Goal: Transaction & Acquisition: Purchase product/service

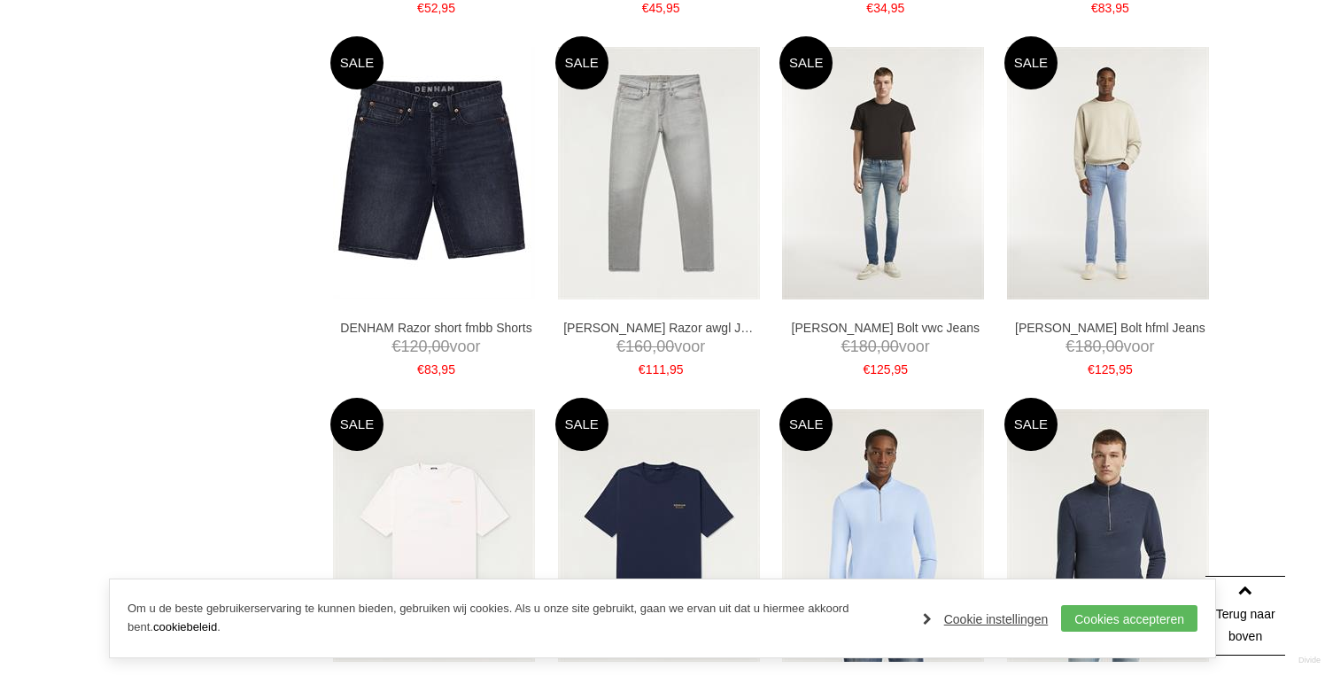
scroll to position [1764, 0]
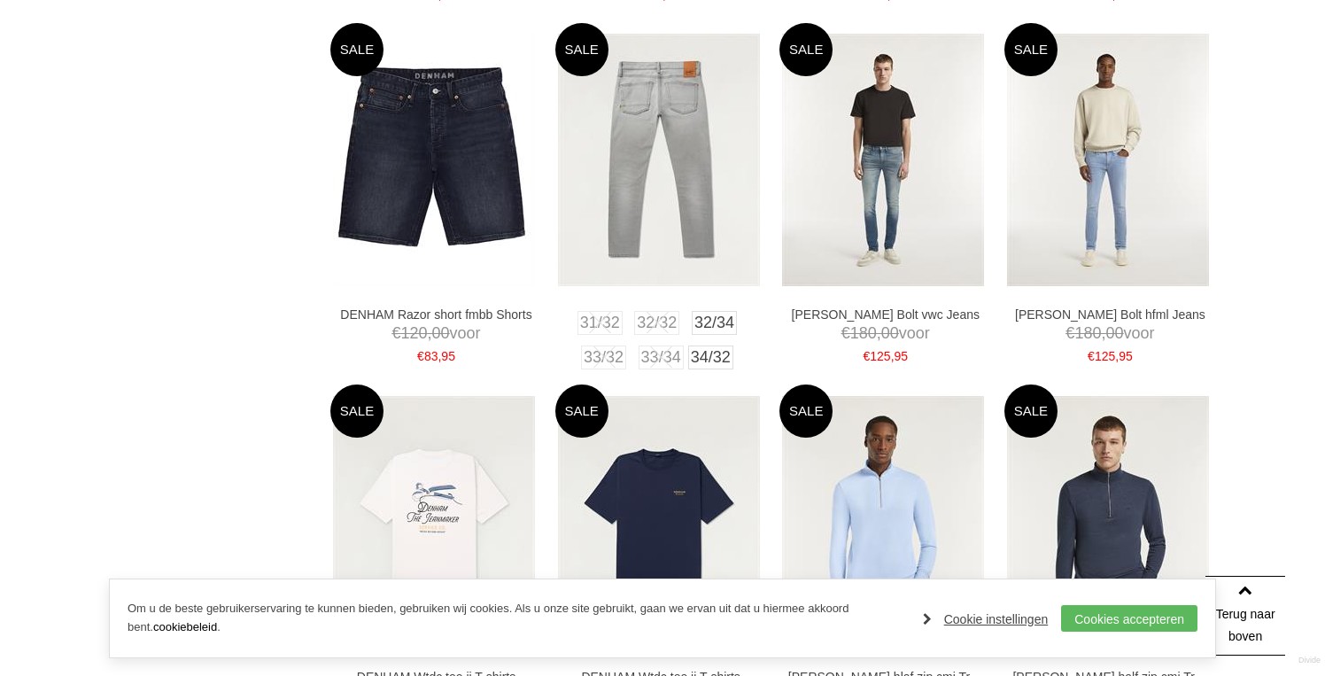
click at [650, 236] on img at bounding box center [659, 160] width 202 height 252
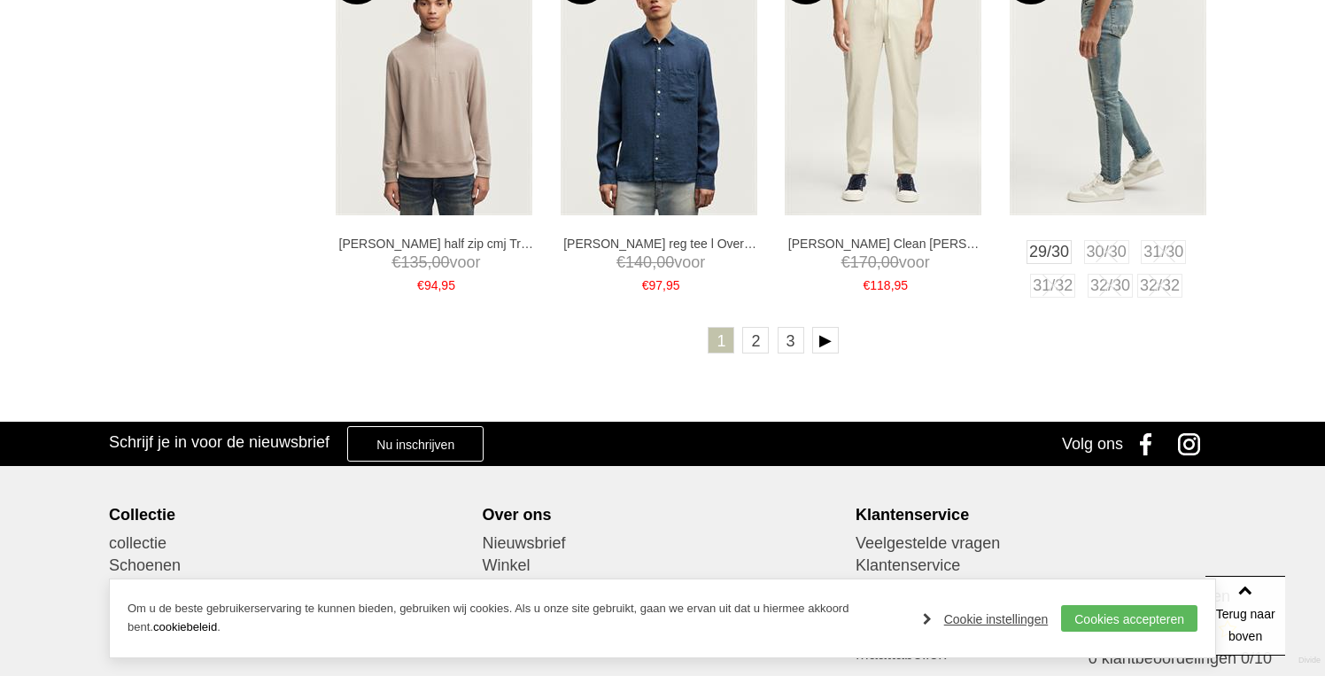
scroll to position [3670, 0]
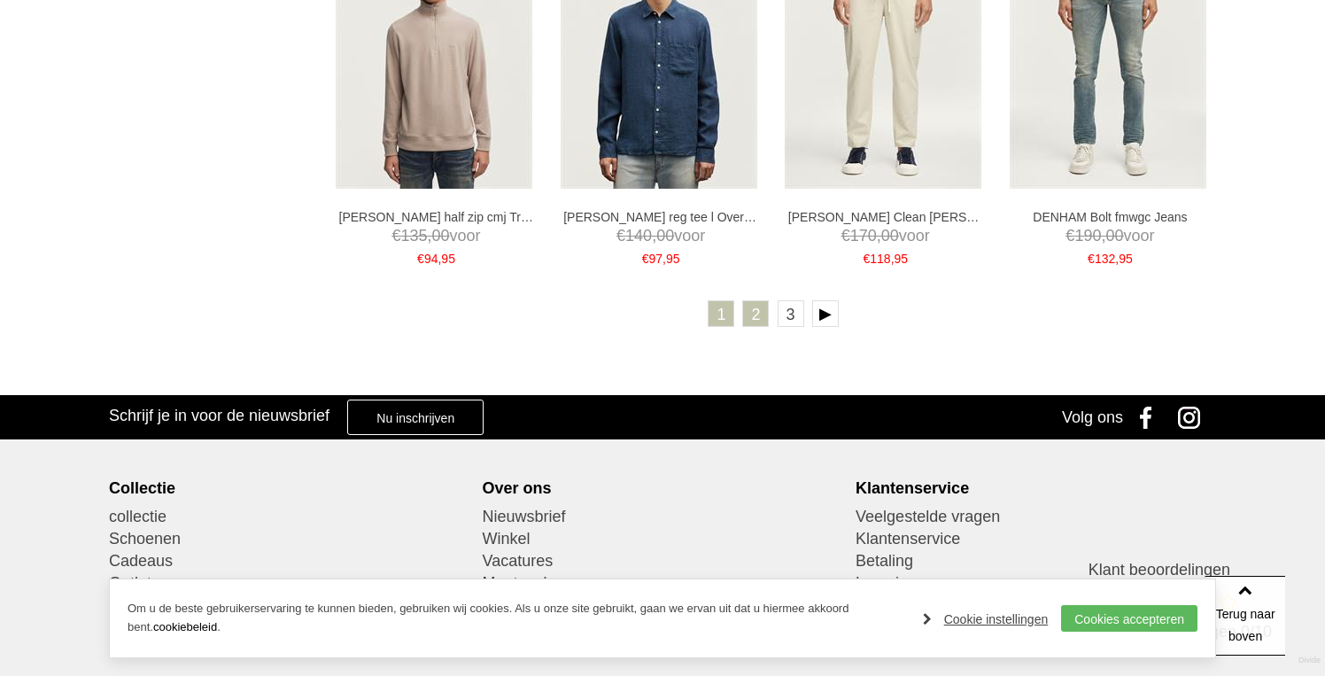
click at [749, 309] on link "2" at bounding box center [755, 313] width 27 height 27
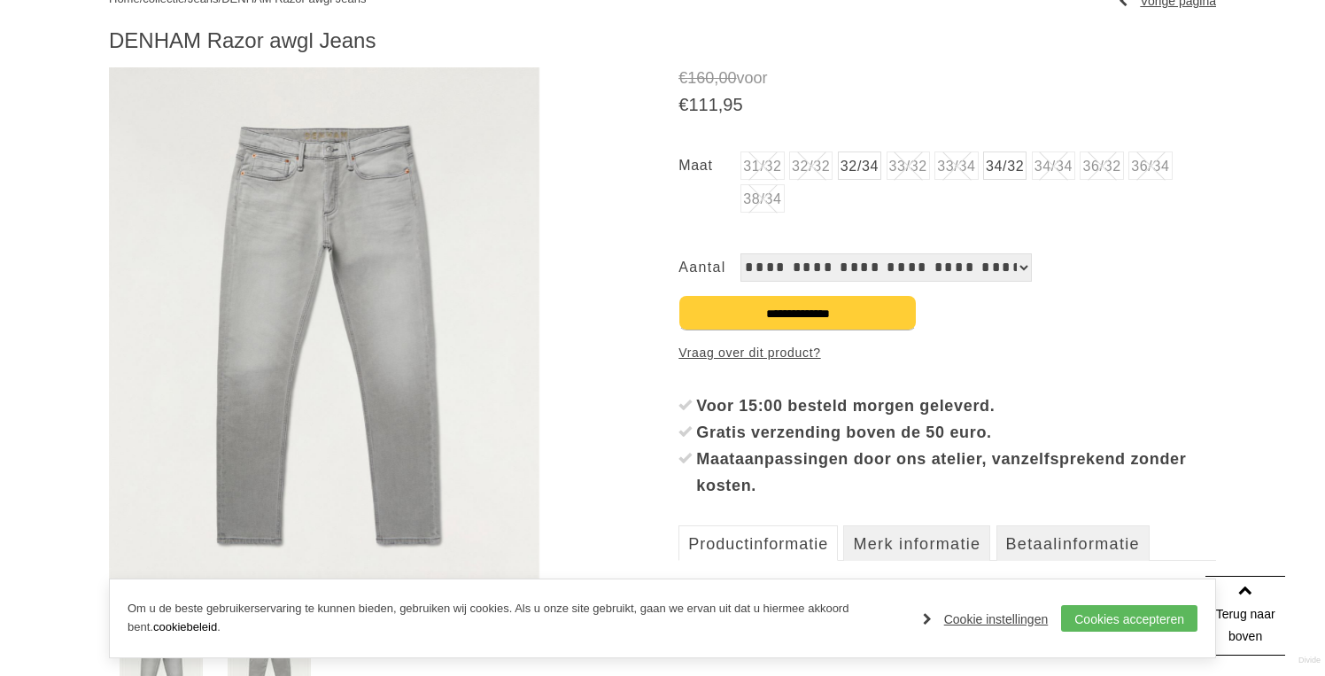
scroll to position [230, 0]
click at [370, 324] on img at bounding box center [324, 335] width 430 height 538
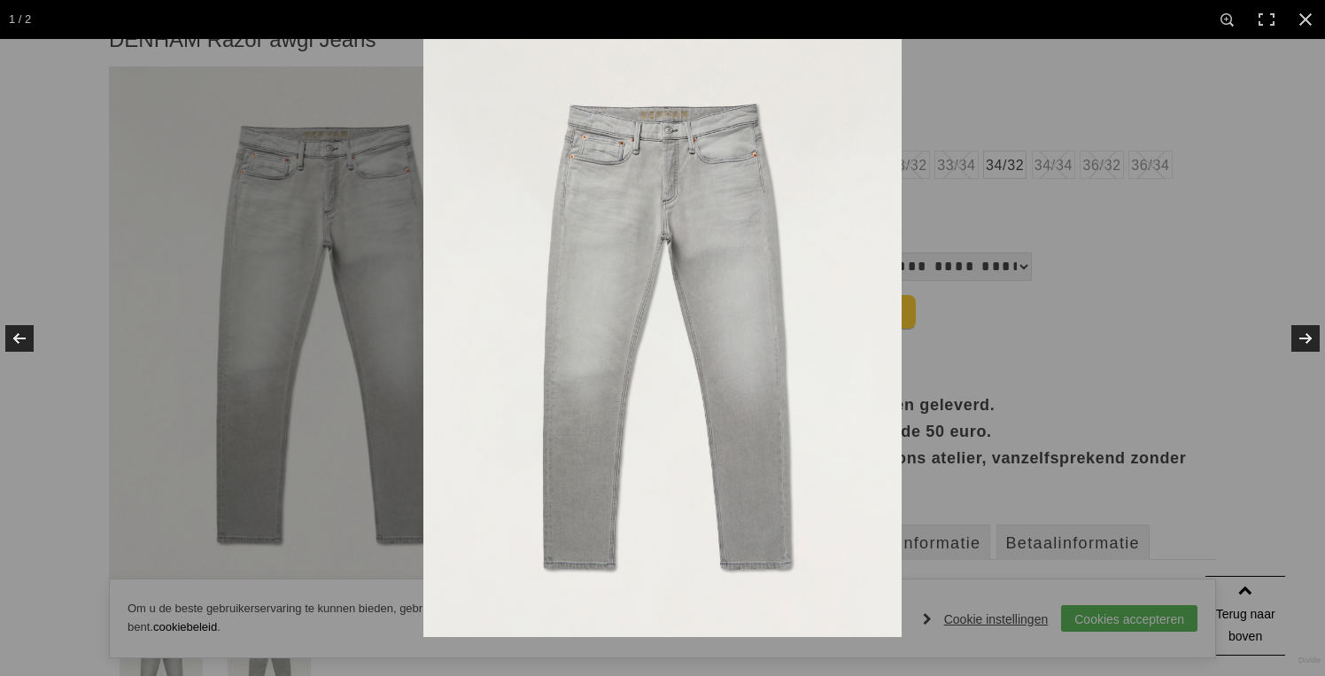
click at [776, 381] on img at bounding box center [662, 338] width 478 height 598
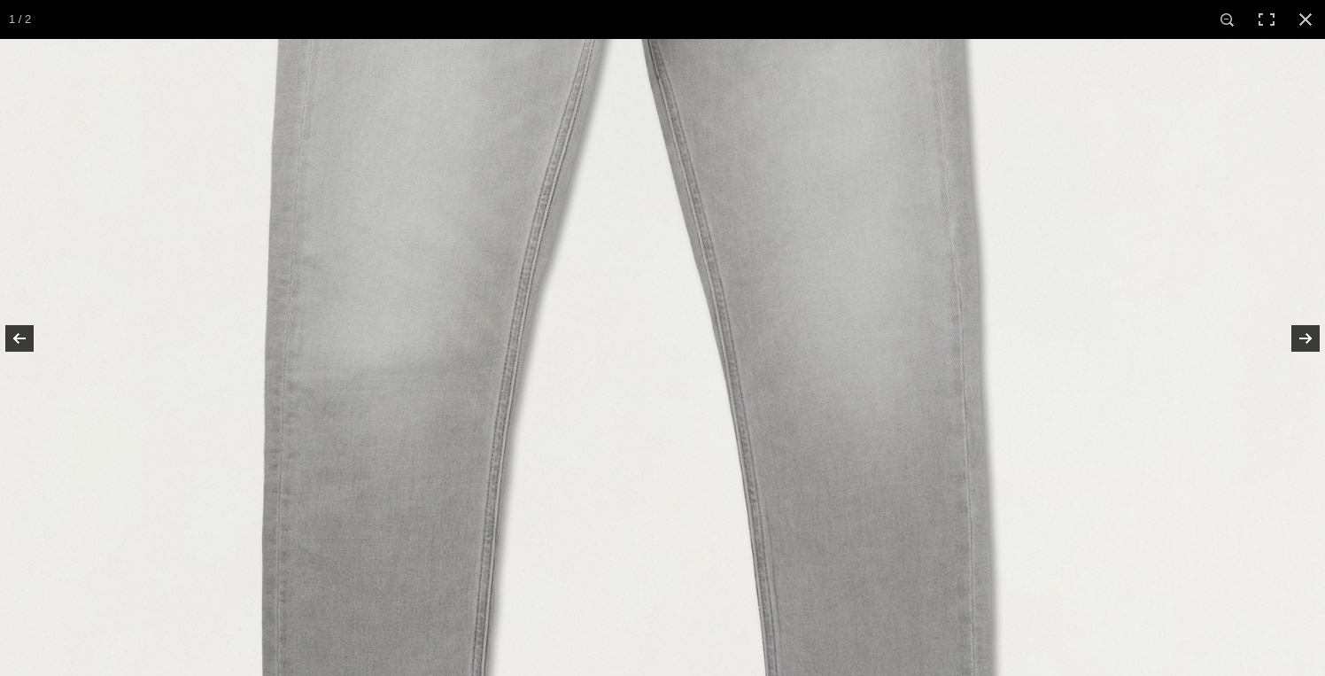
click at [785, 372] on img at bounding box center [616, 253] width 1417 height 1771
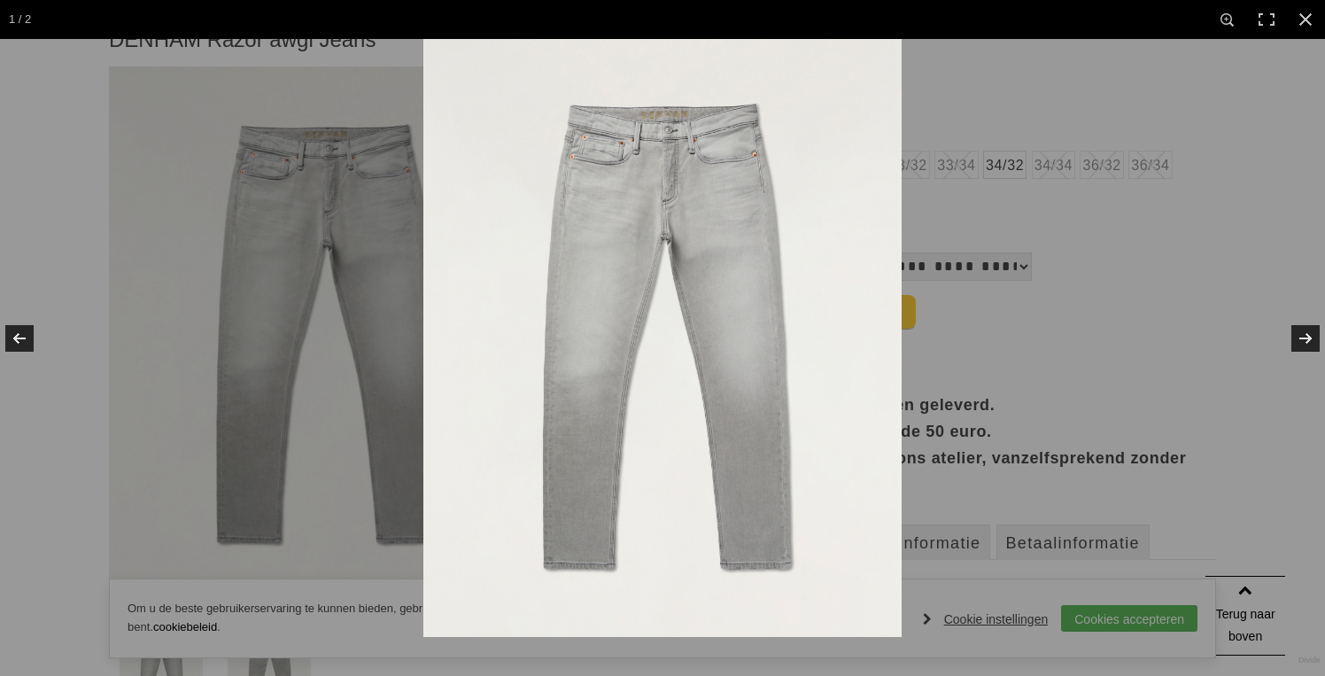
click at [726, 245] on img at bounding box center [662, 338] width 478 height 598
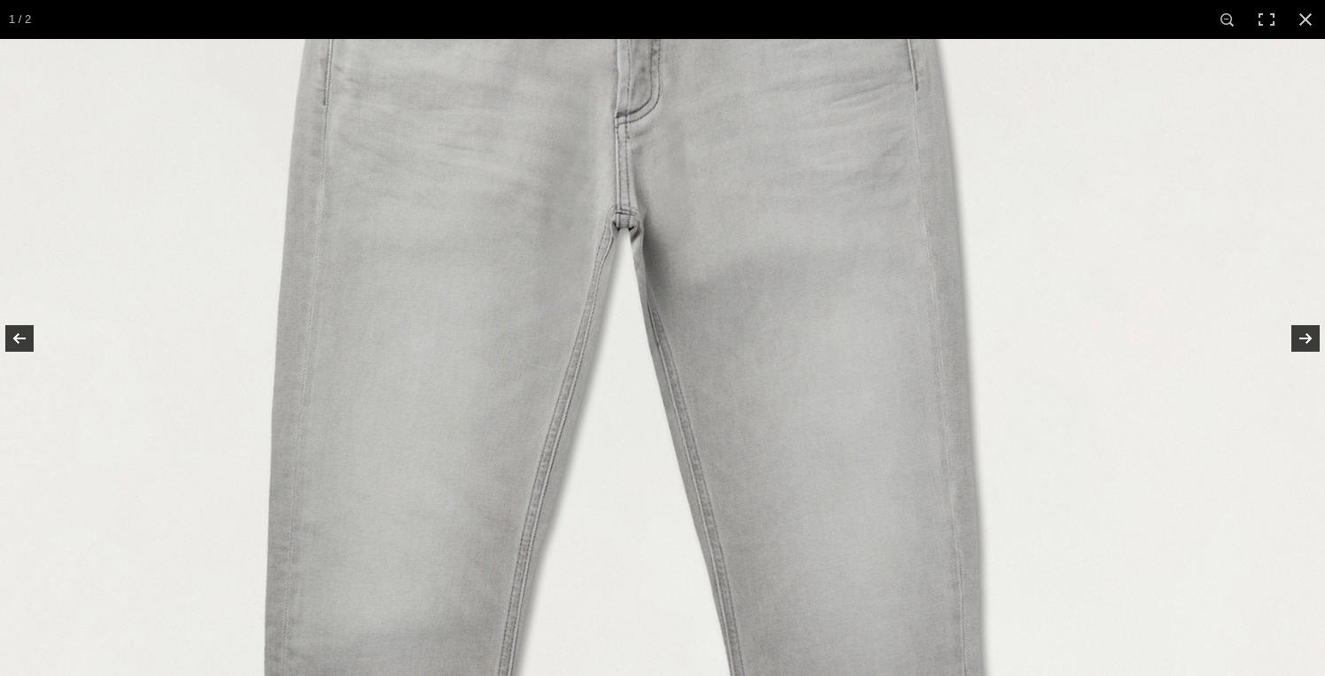
click at [726, 245] on img at bounding box center [616, 519] width 1417 height 1771
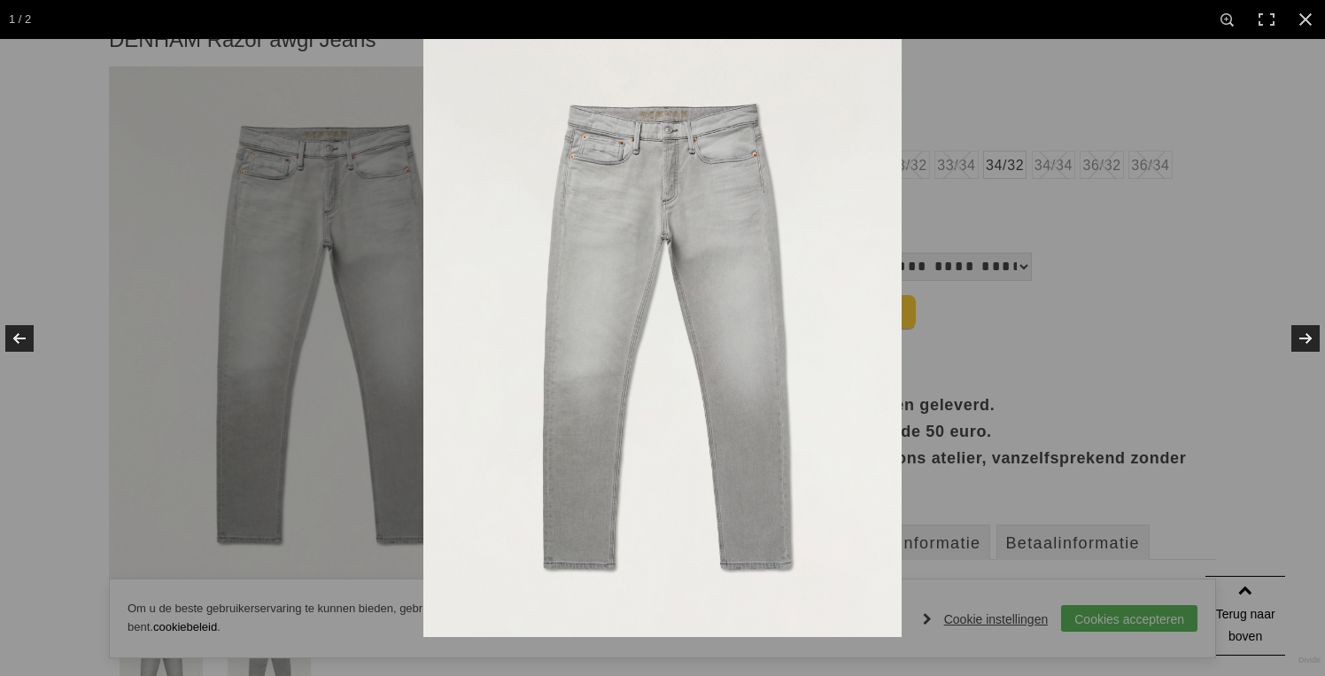
click at [838, 264] on img at bounding box center [662, 338] width 478 height 598
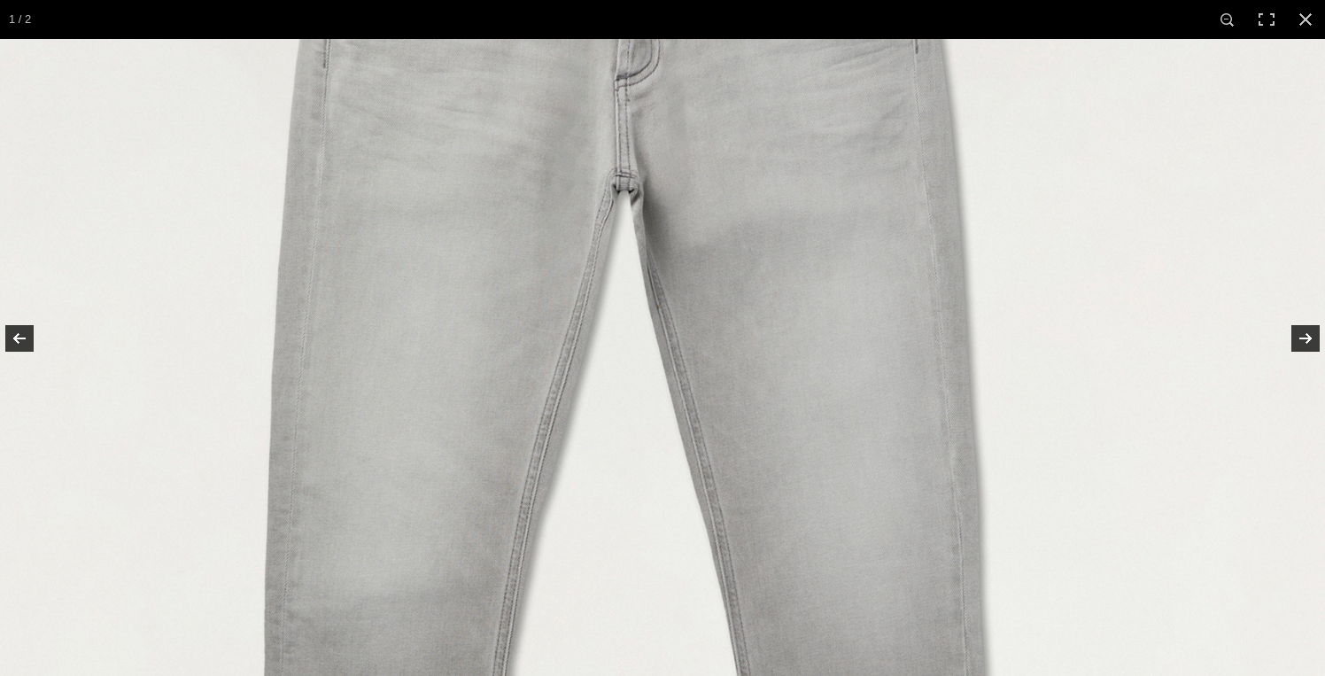
click at [838, 264] on img at bounding box center [616, 482] width 1417 height 1771
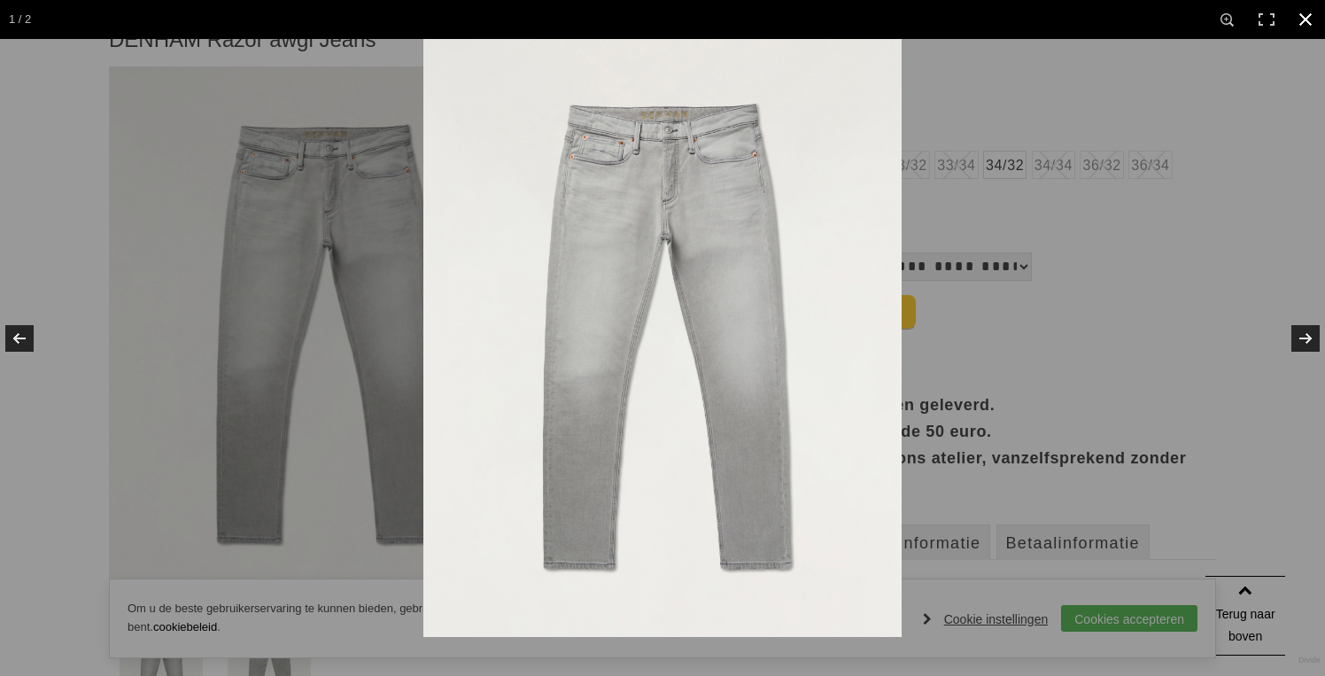
click at [1017, 341] on div at bounding box center [1085, 377] width 1325 height 676
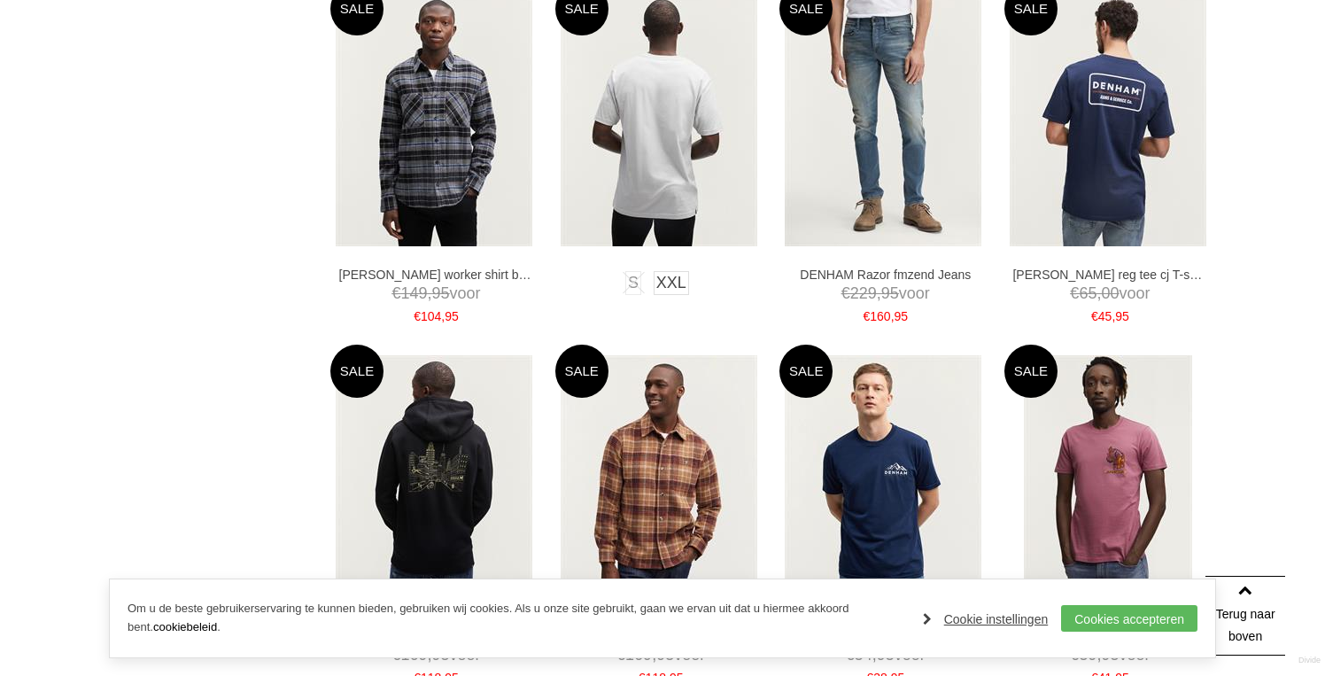
scroll to position [2505, 0]
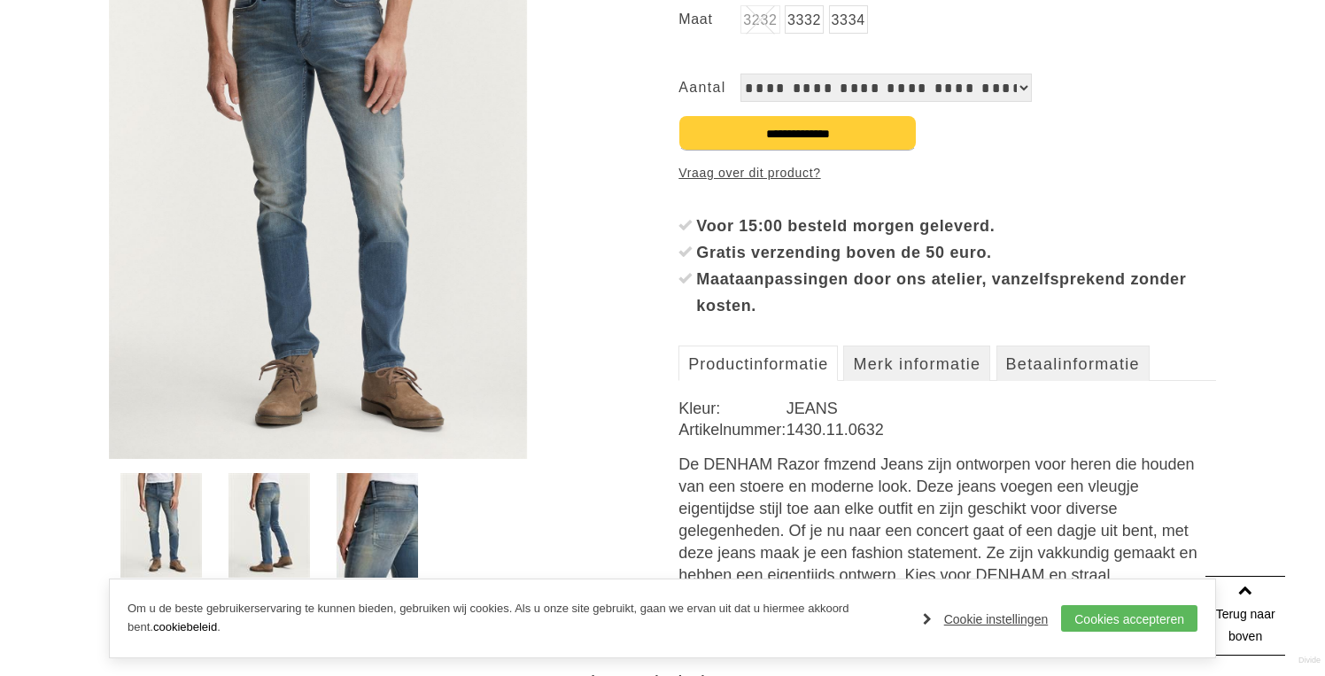
scroll to position [374, 0]
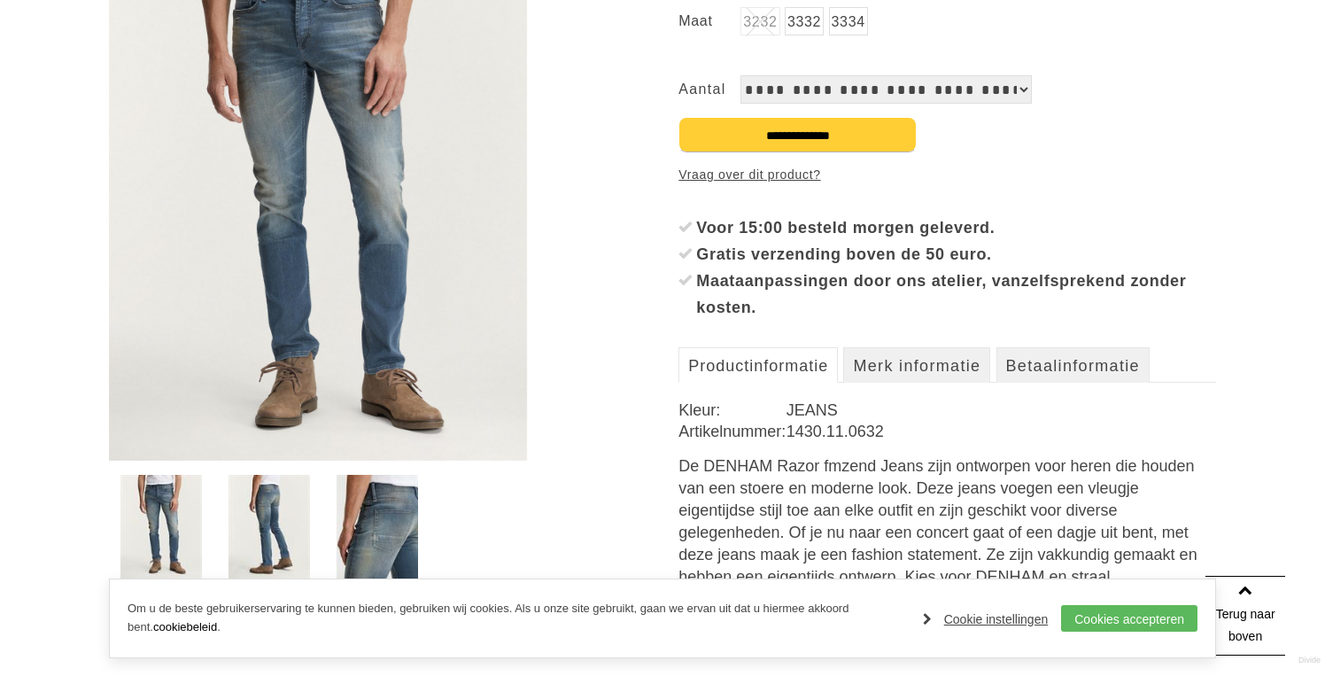
click at [386, 539] on img at bounding box center [376, 527] width 81 height 104
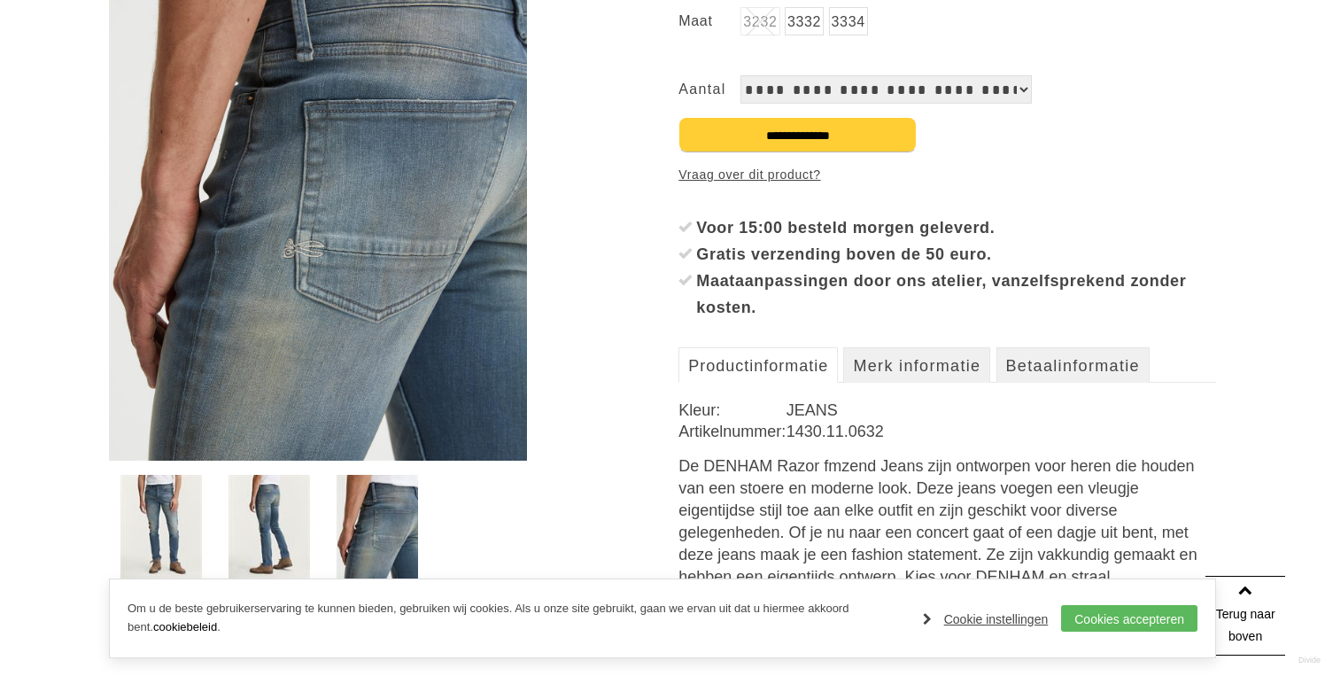
click at [298, 538] on img at bounding box center [268, 527] width 81 height 104
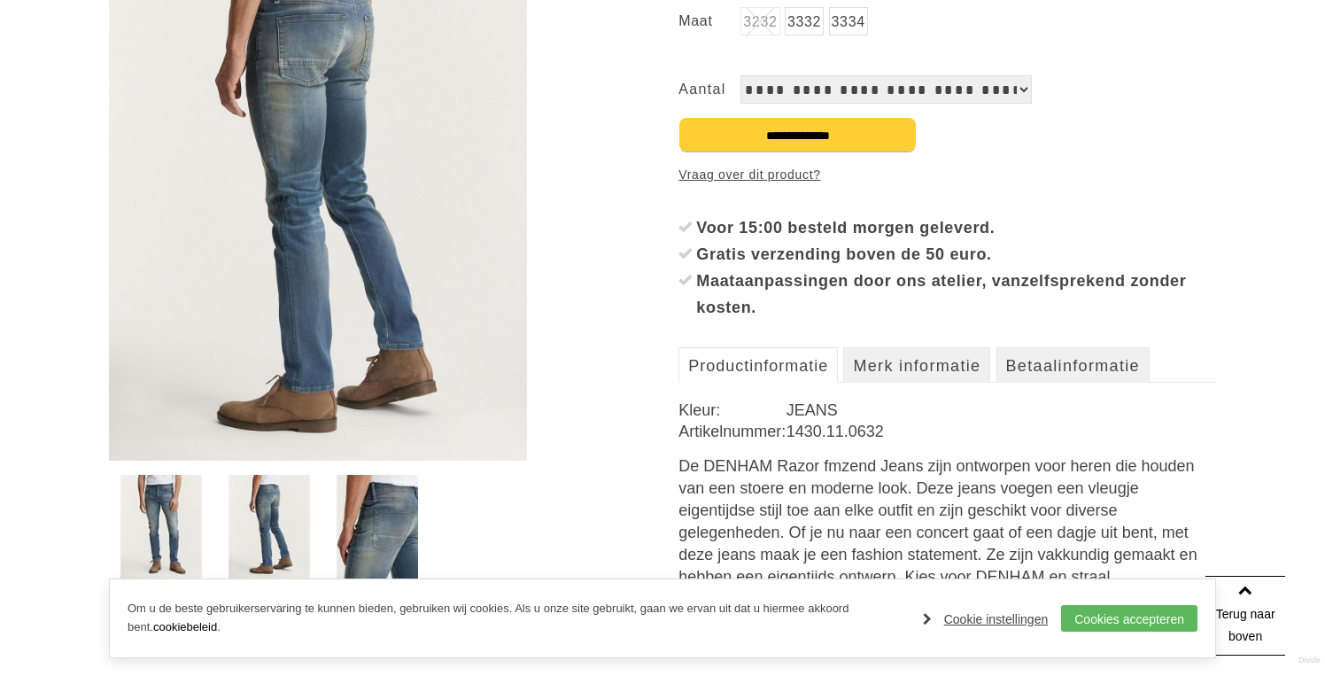
click at [187, 525] on img at bounding box center [160, 527] width 81 height 104
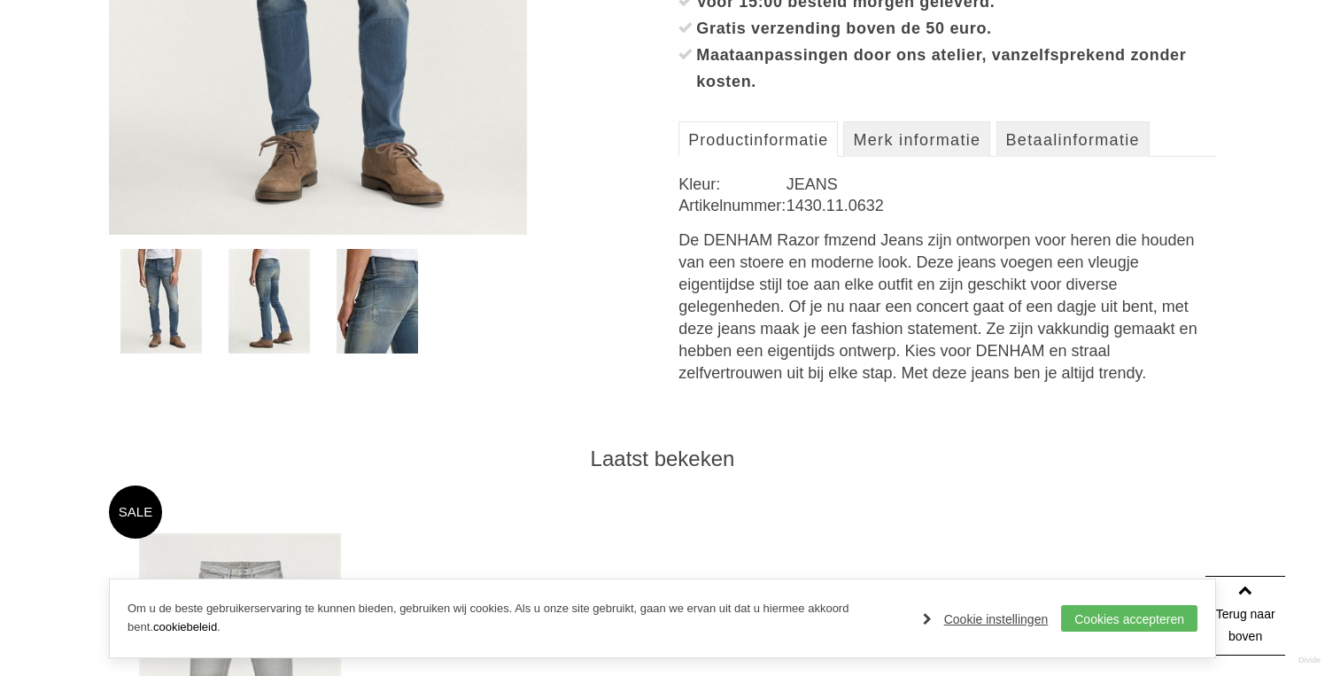
scroll to position [600, 0]
click at [273, 298] on img at bounding box center [268, 300] width 81 height 104
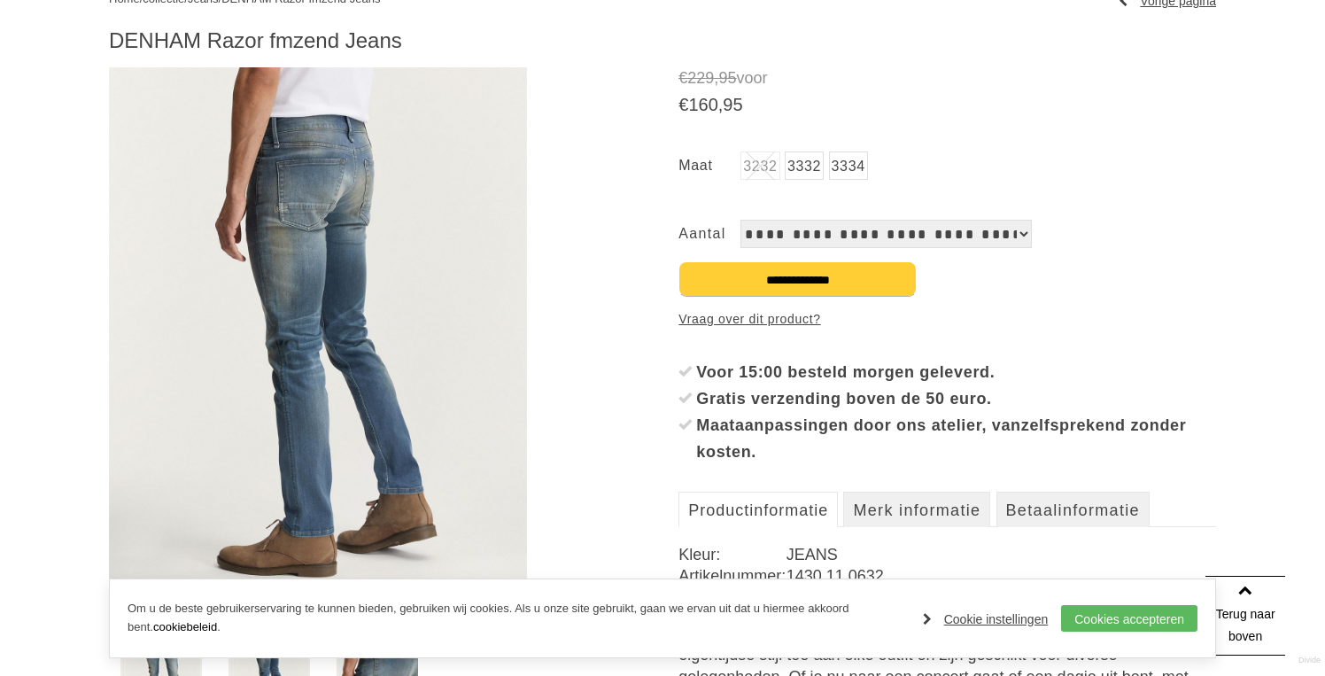
scroll to position [235, 0]
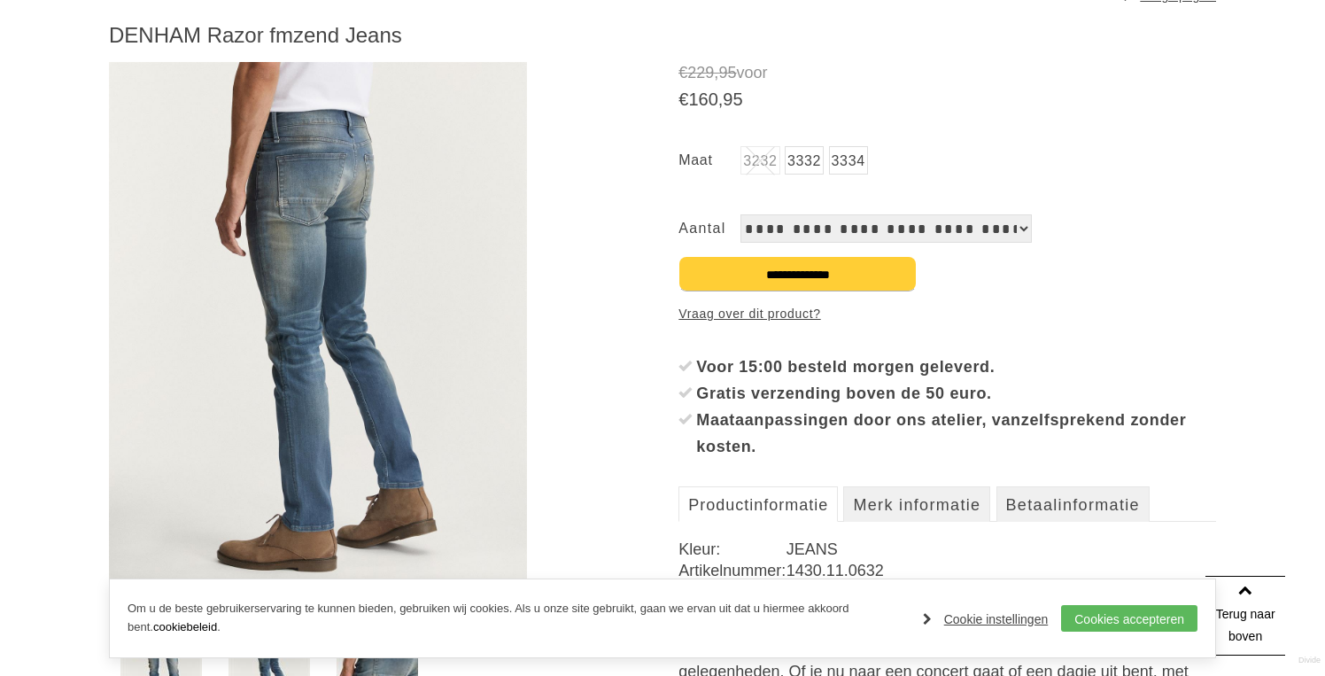
click at [290, 303] on img at bounding box center [318, 331] width 418 height 538
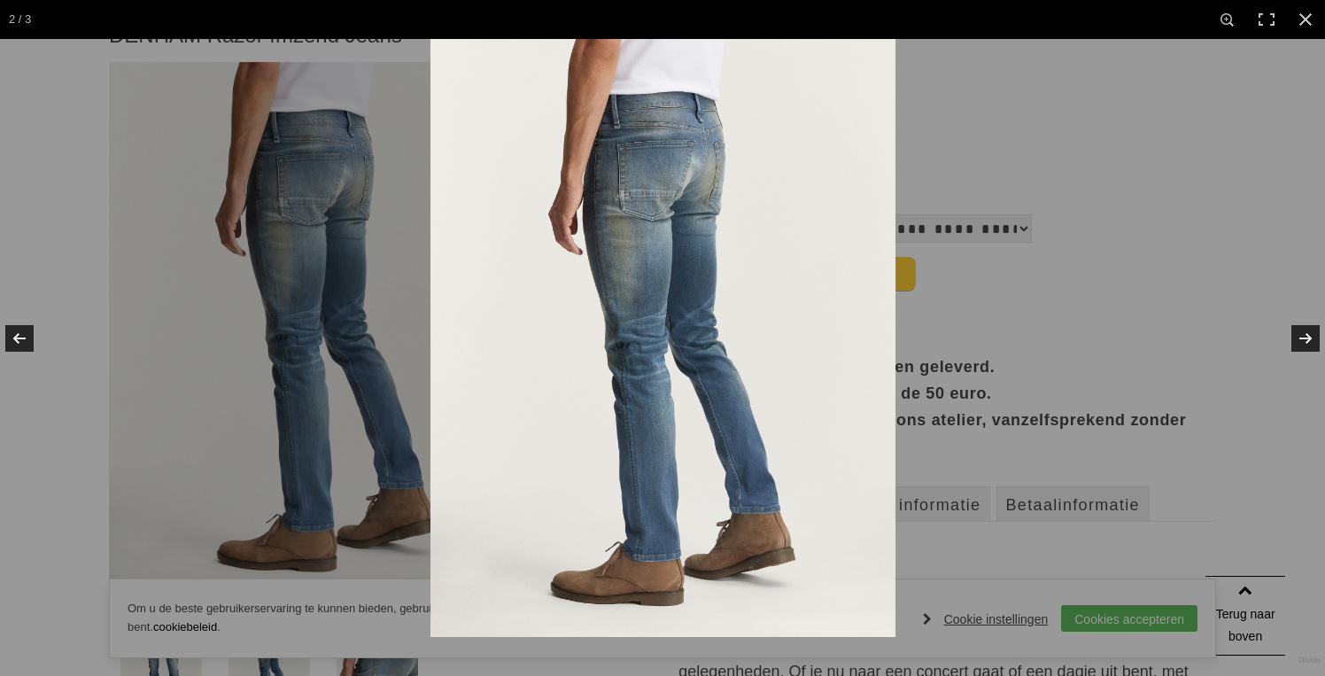
click at [598, 380] on img at bounding box center [662, 338] width 465 height 598
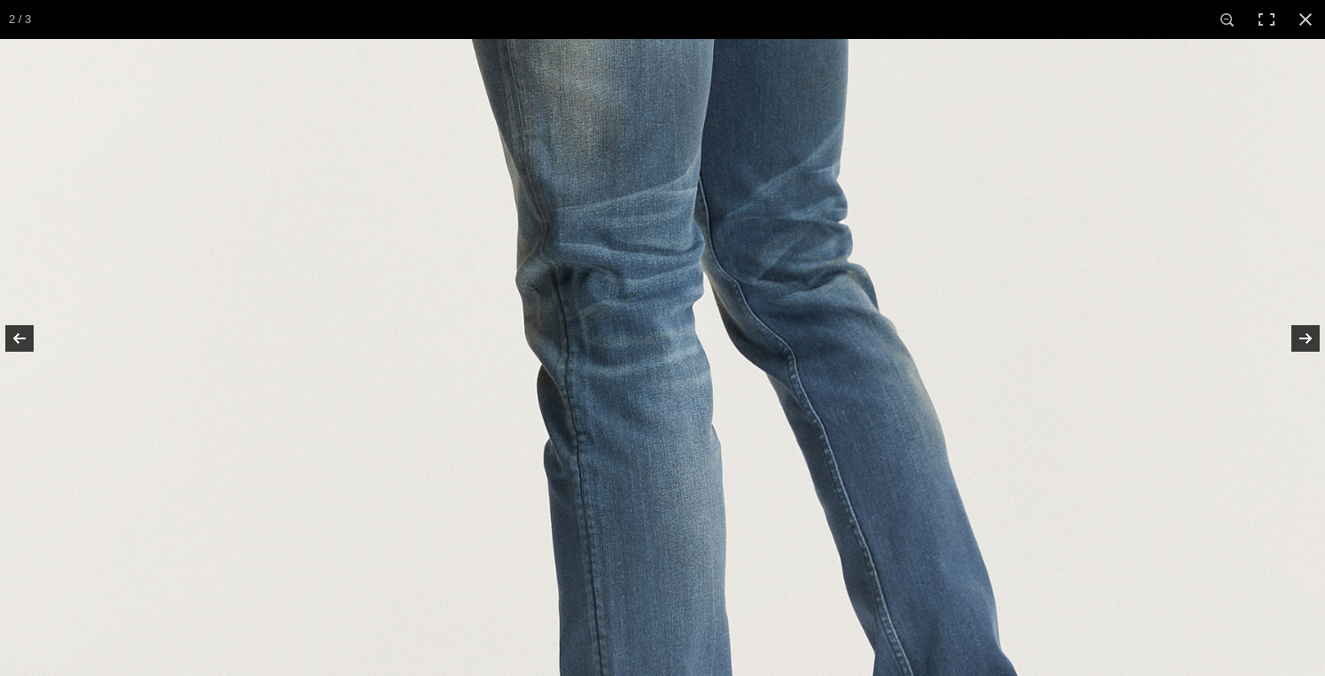
click at [597, 385] on img at bounding box center [688, 255] width 1377 height 1771
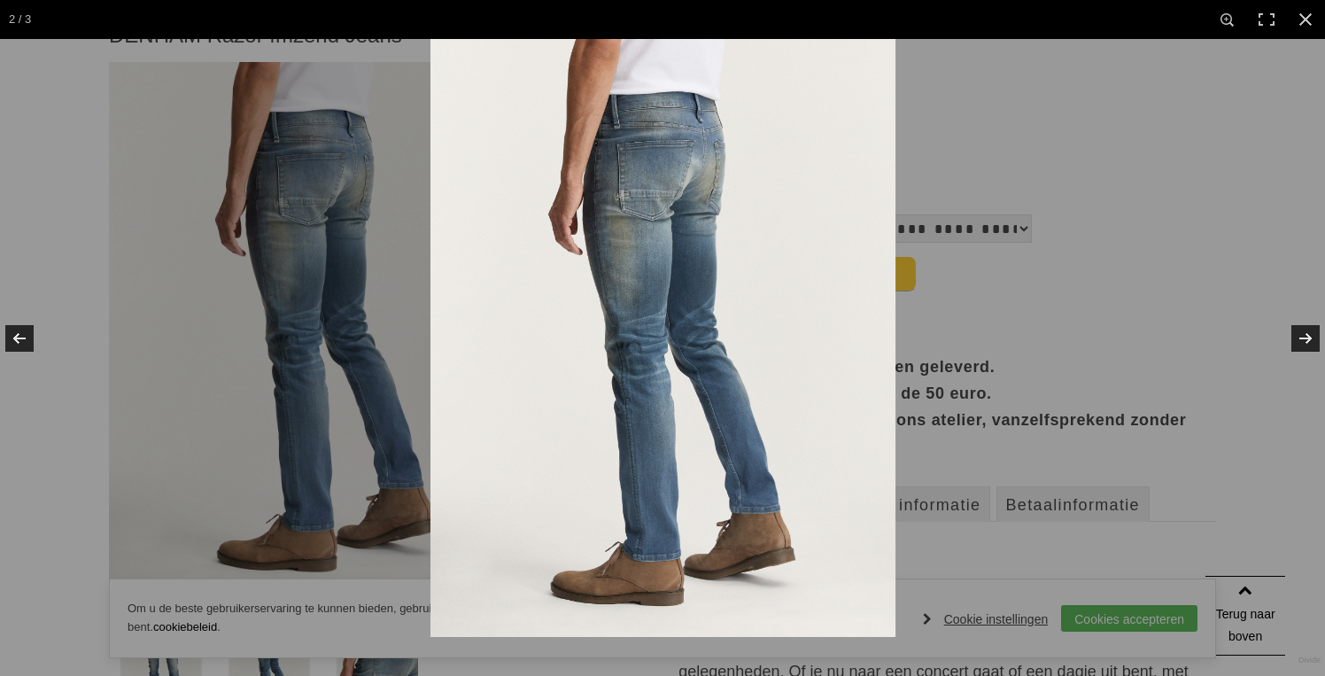
click at [609, 253] on img at bounding box center [662, 338] width 465 height 598
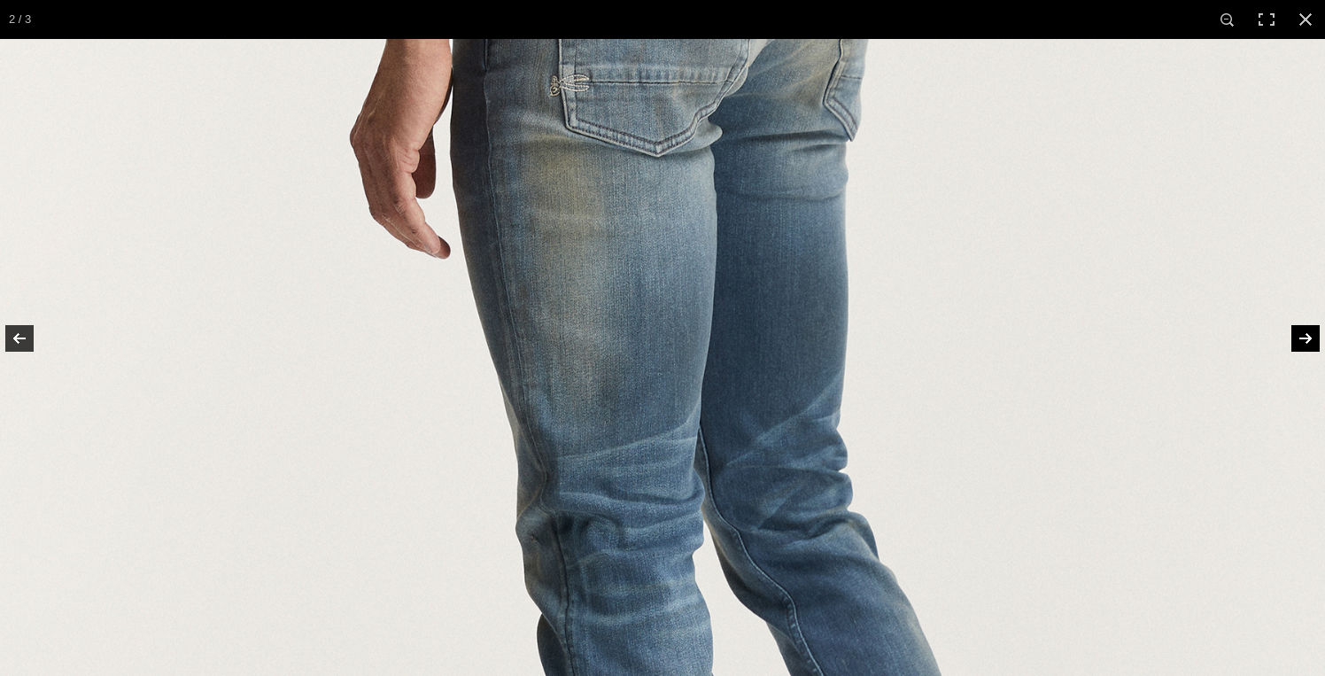
click at [1305, 336] on link at bounding box center [1294, 338] width 62 height 89
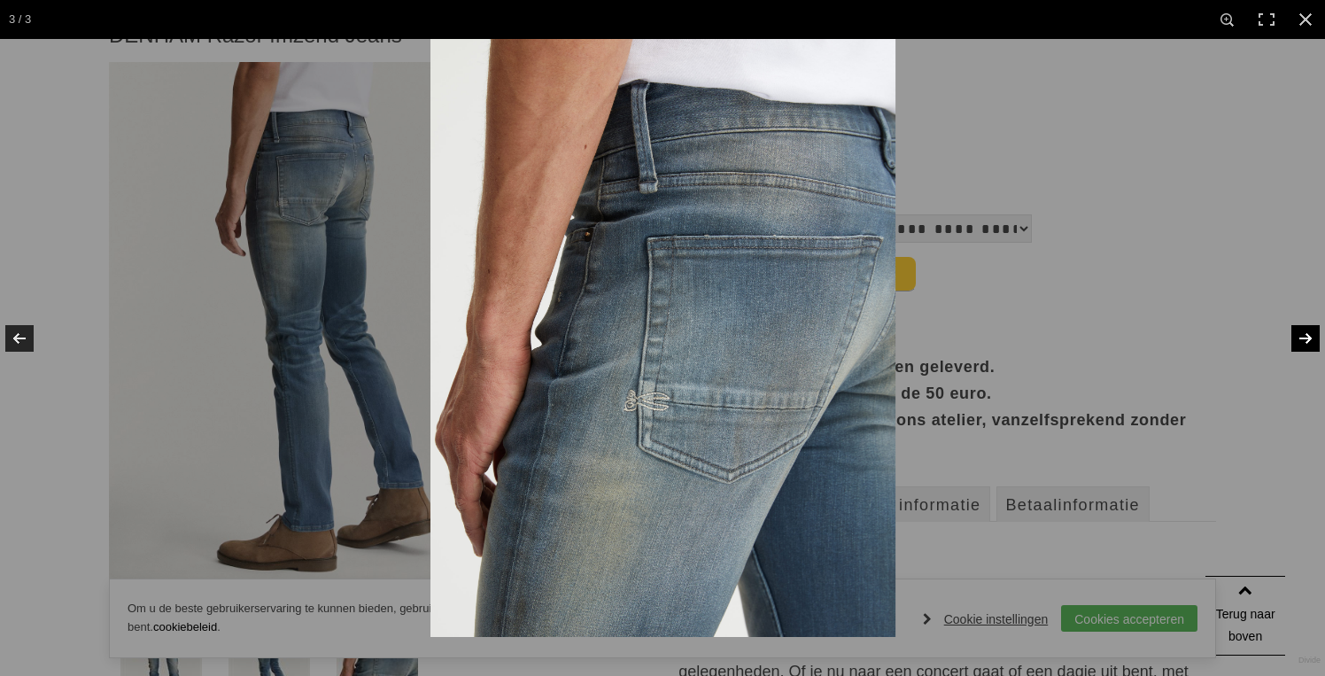
click at [1305, 335] on link at bounding box center [1294, 338] width 62 height 89
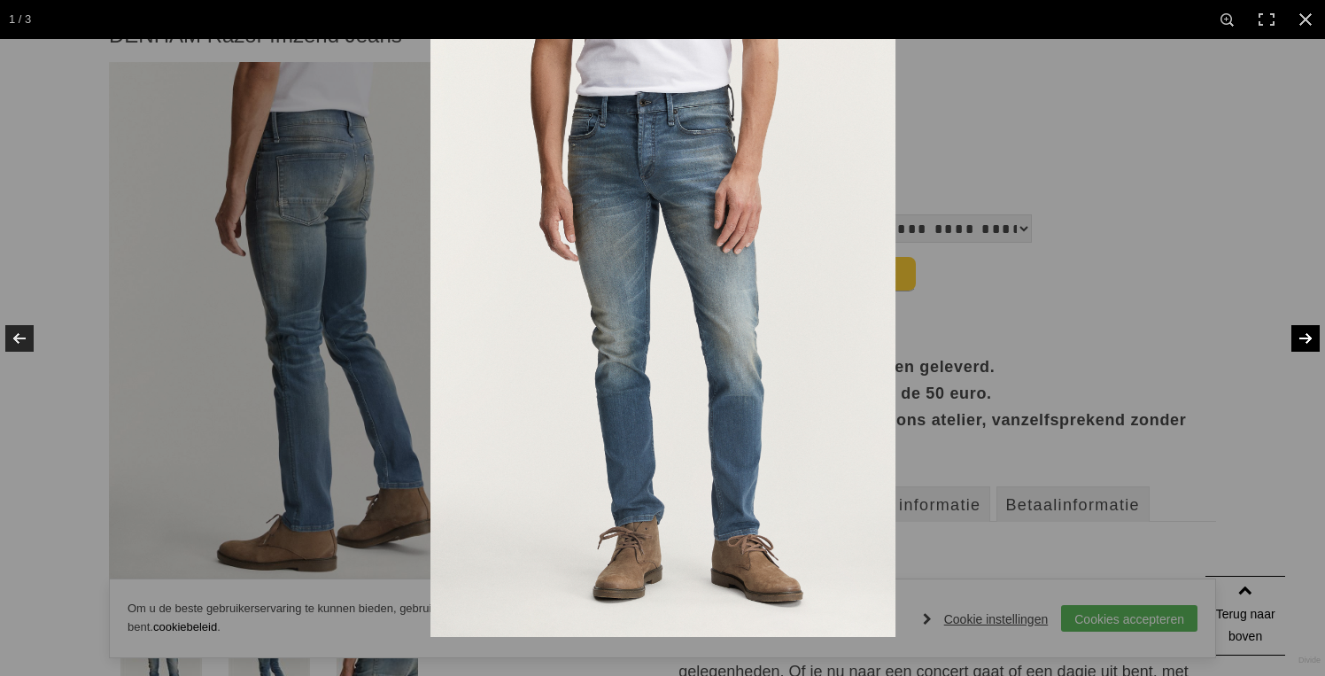
click at [1305, 335] on link at bounding box center [1294, 338] width 62 height 89
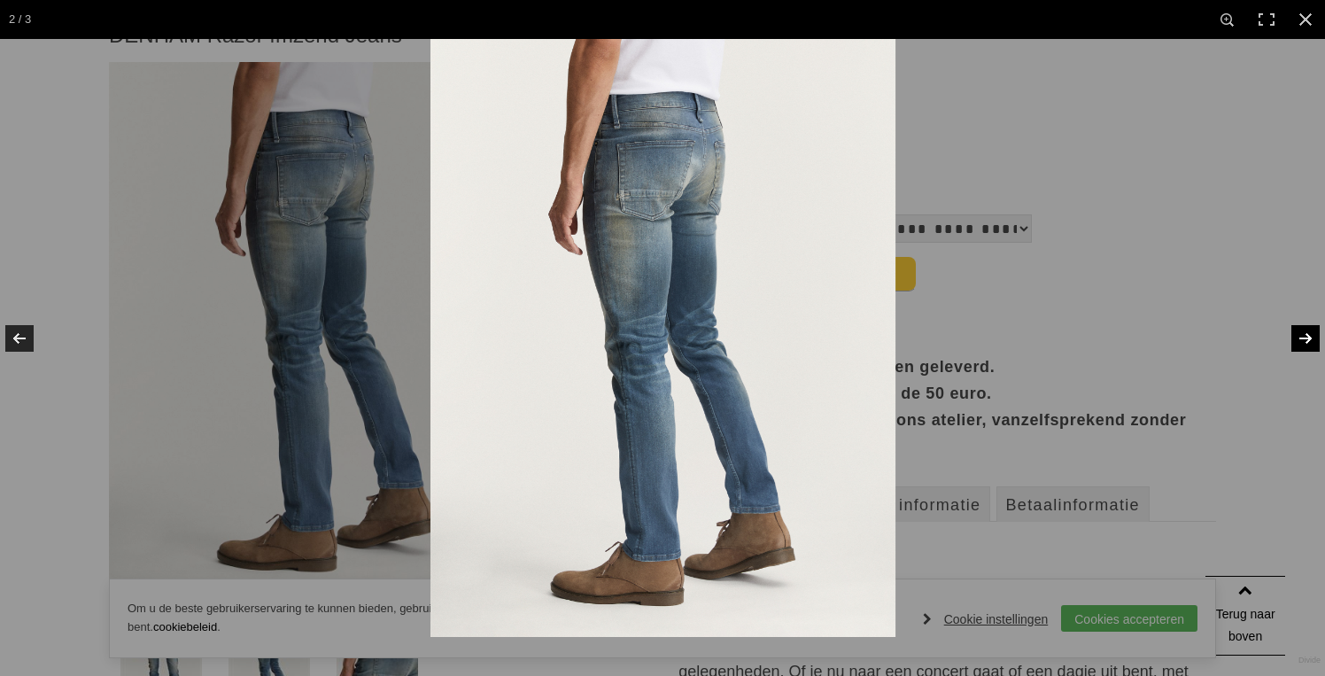
click at [1304, 334] on link at bounding box center [1294, 338] width 62 height 89
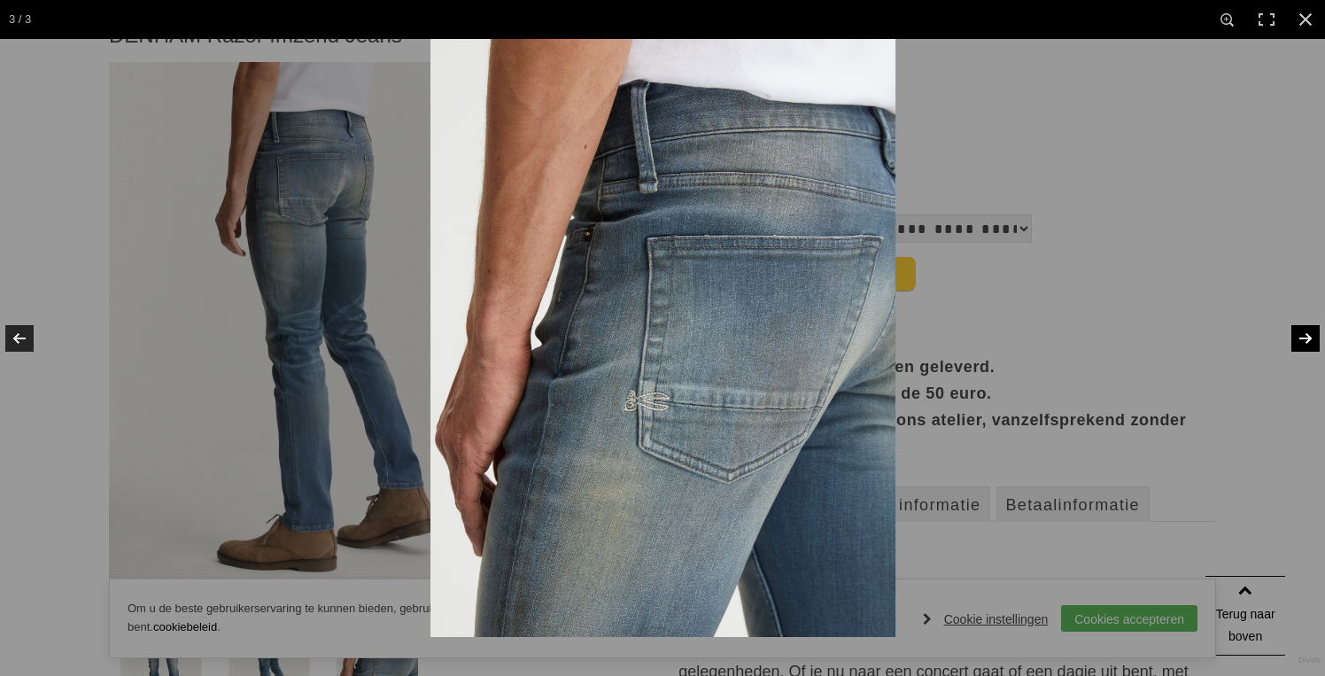
click at [1304, 334] on link at bounding box center [1294, 338] width 62 height 89
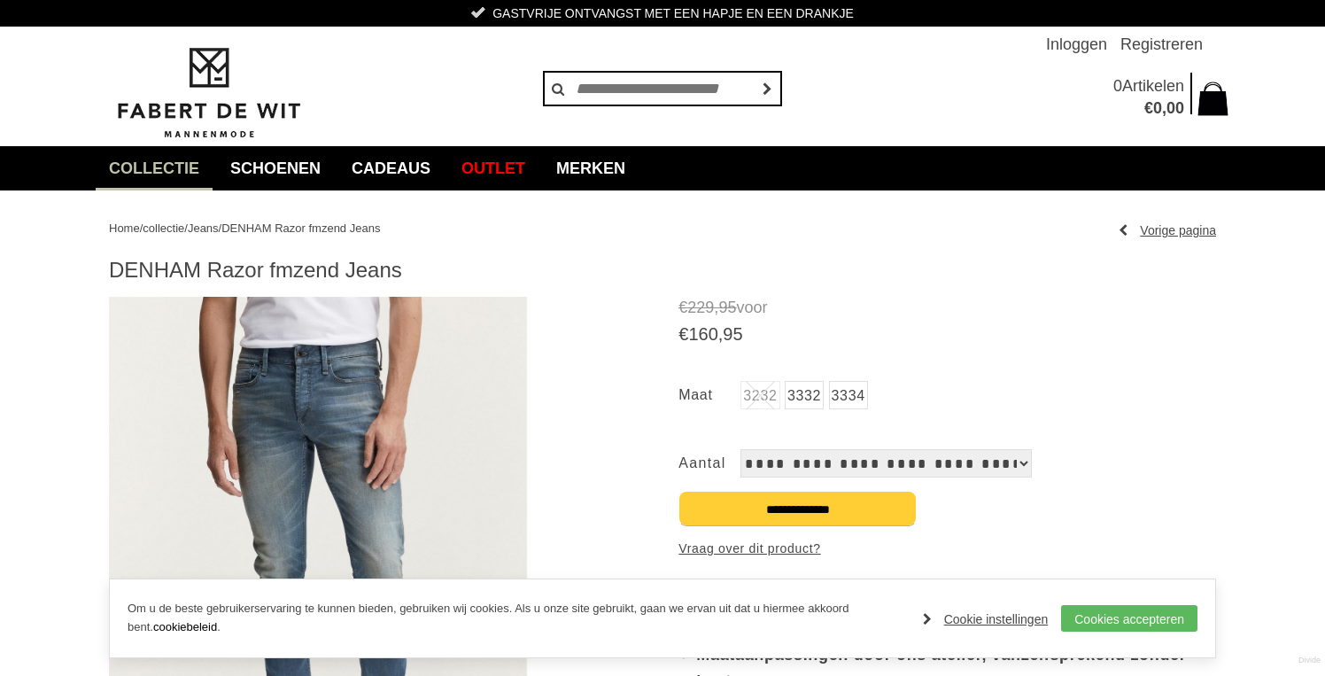
click at [405, 268] on h1 "DENHAM Razor fmzend Jeans" at bounding box center [662, 270] width 1107 height 27
drag, startPoint x: 400, startPoint y: 269, endPoint x: 187, endPoint y: 252, distance: 214.1
copy h1 "DENHAM Razor fmzend Jeans"
